Goal: Task Accomplishment & Management: Manage account settings

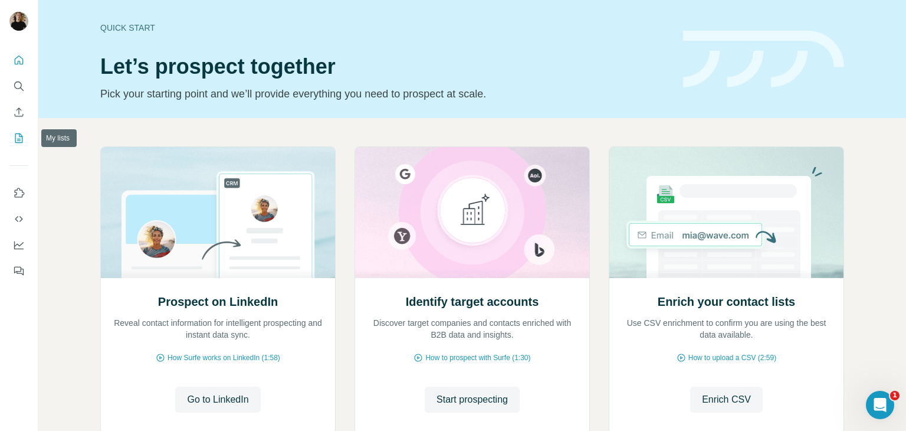
click at [27, 137] on button "My lists" at bounding box center [18, 137] width 19 height 21
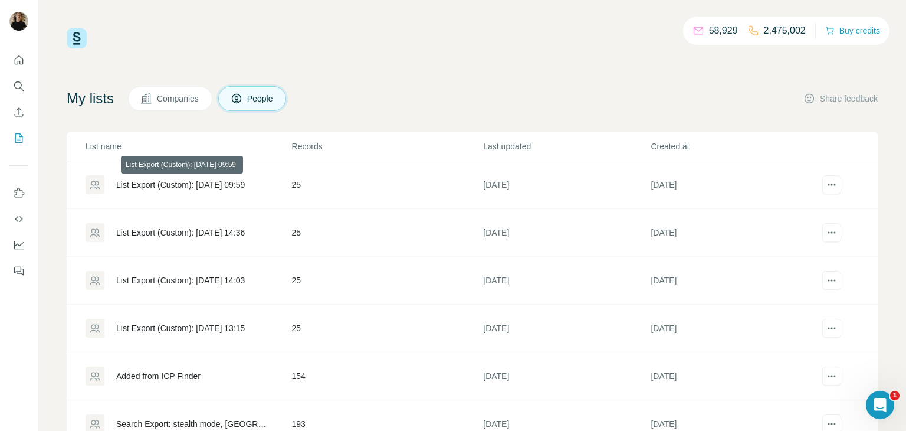
click at [193, 182] on div "List Export (Custom): [DATE] 09:59" at bounding box center [180, 185] width 129 height 12
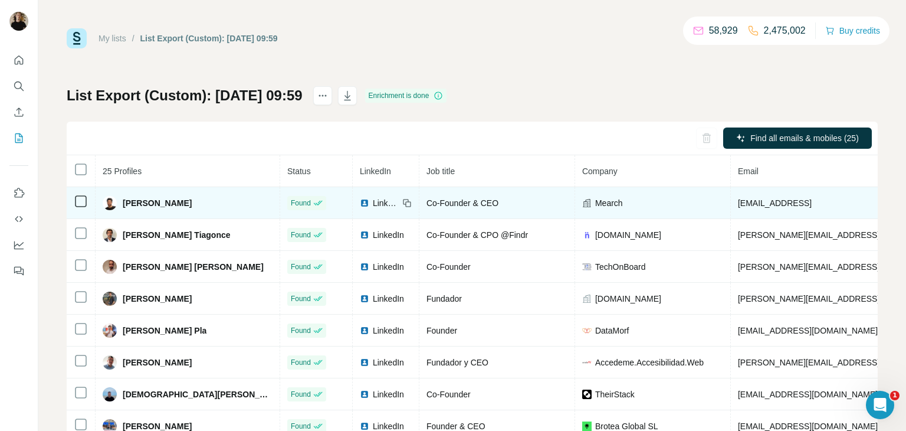
drag, startPoint x: 782, startPoint y: 206, endPoint x: 740, endPoint y: 211, distance: 42.7
click at [740, 211] on td "[EMAIL_ADDRESS]" at bounding box center [876, 203] width 291 height 32
copy span "[URL]"
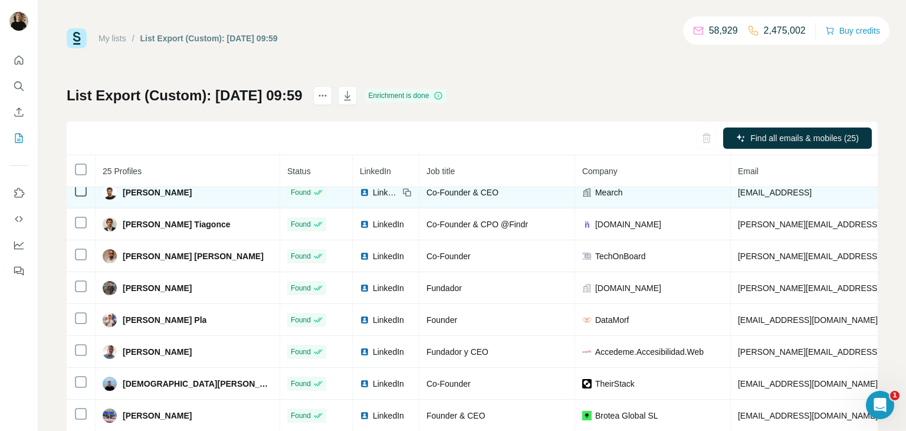
scroll to position [41, 0]
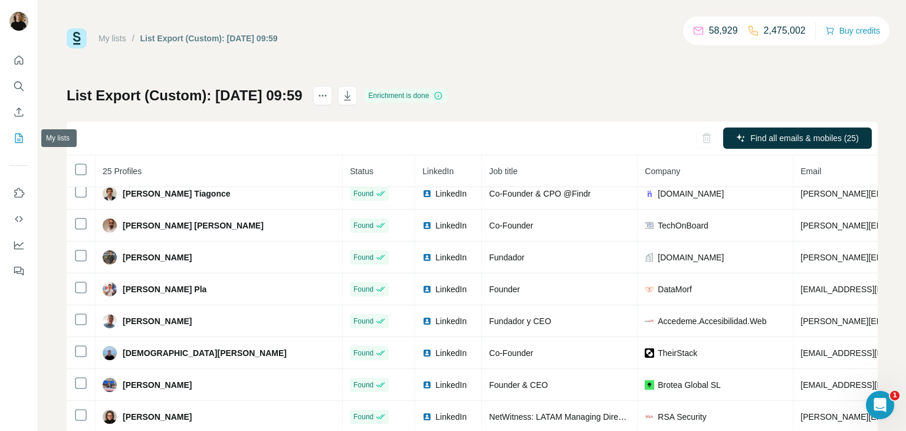
click at [23, 132] on icon "My lists" at bounding box center [19, 138] width 12 height 12
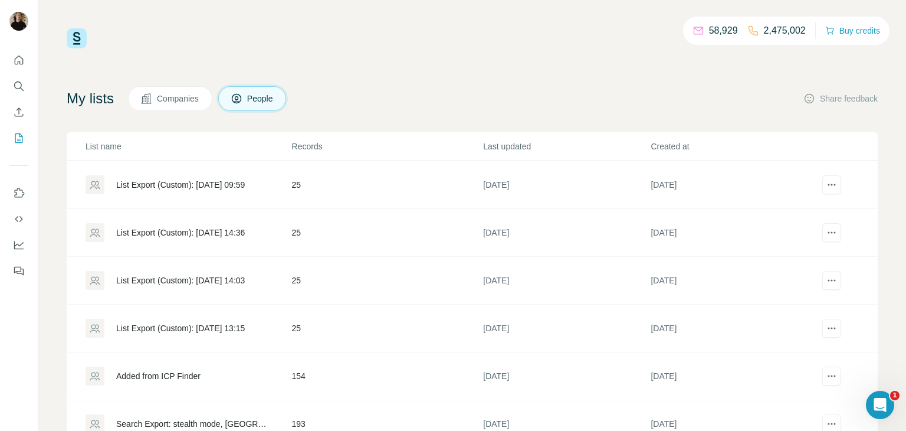
click at [214, 229] on div "List Export (Custom): [DATE] 14:36" at bounding box center [180, 233] width 129 height 12
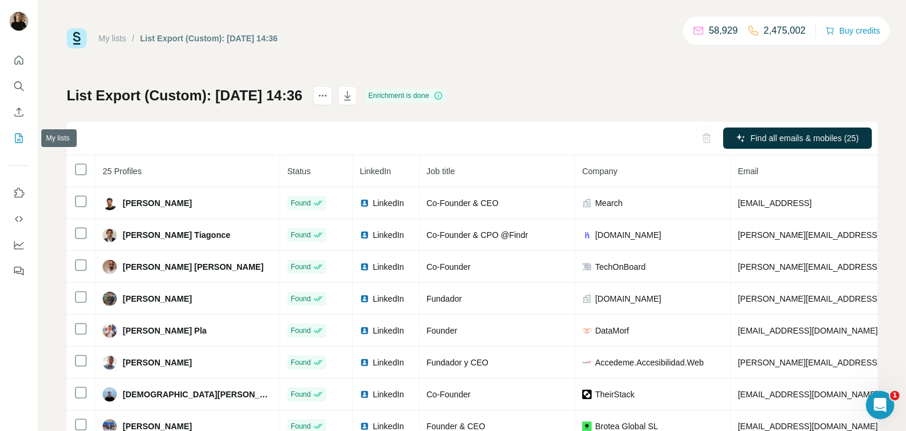
click at [24, 143] on icon "My lists" at bounding box center [19, 138] width 12 height 12
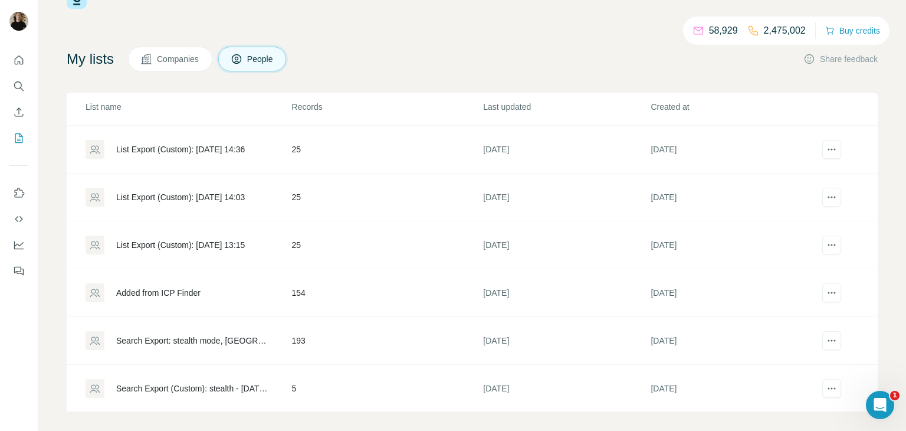
scroll to position [48, 0]
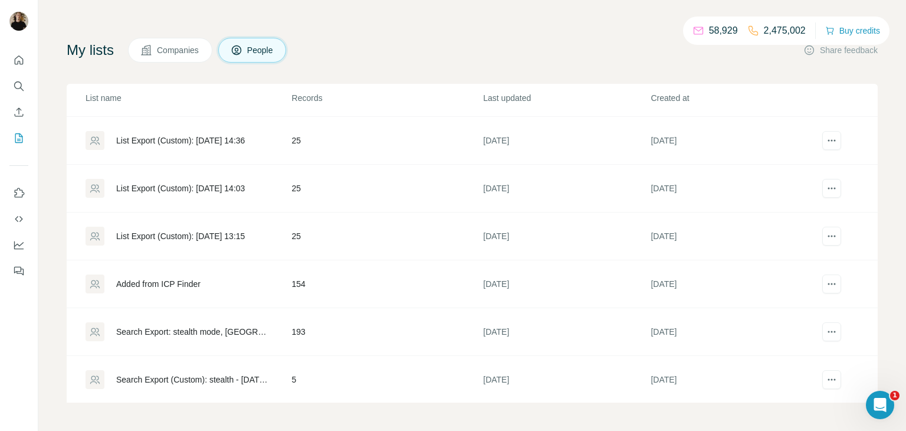
click at [230, 326] on div "Search Export: stealth mode, [GEOGRAPHIC_DATA] - [DATE] 14:54" at bounding box center [194, 332] width 156 height 12
